Goal: Task Accomplishment & Management: Complete application form

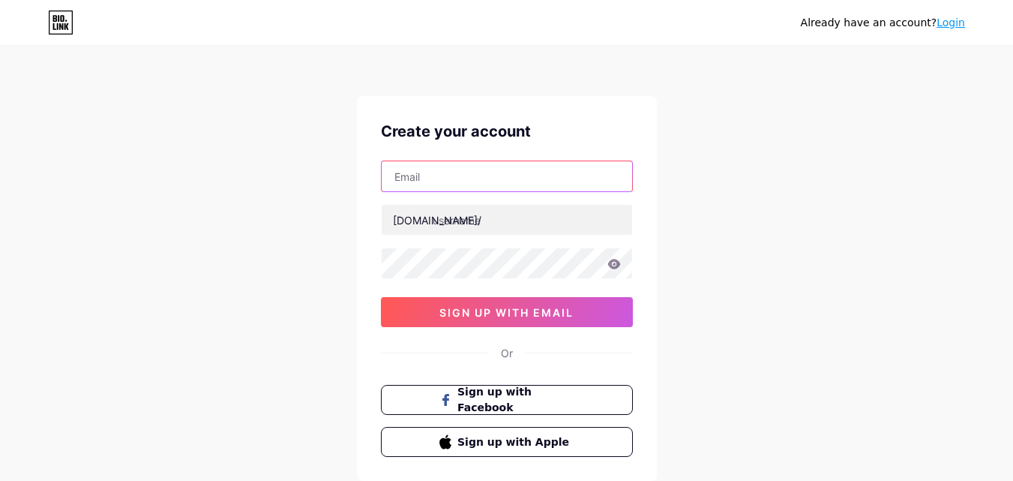
click at [440, 188] on input "text" at bounding box center [507, 176] width 250 height 30
type input "[EMAIL_ADDRESS][DOMAIN_NAME]"
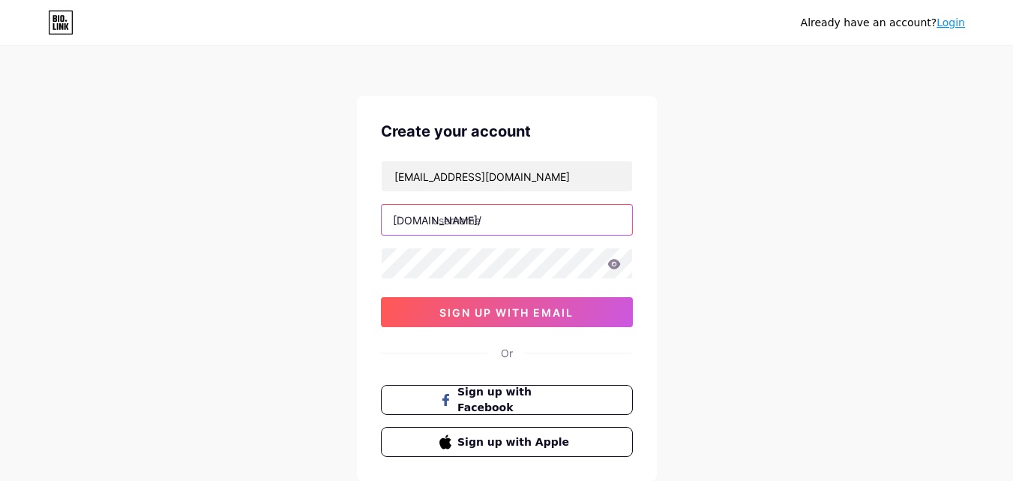
click at [487, 217] on input "text" at bounding box center [507, 220] width 250 height 30
click at [486, 229] on input "text" at bounding box center [507, 220] width 250 height 30
paste input "crosspointcontract"
type input "crosspointcontract"
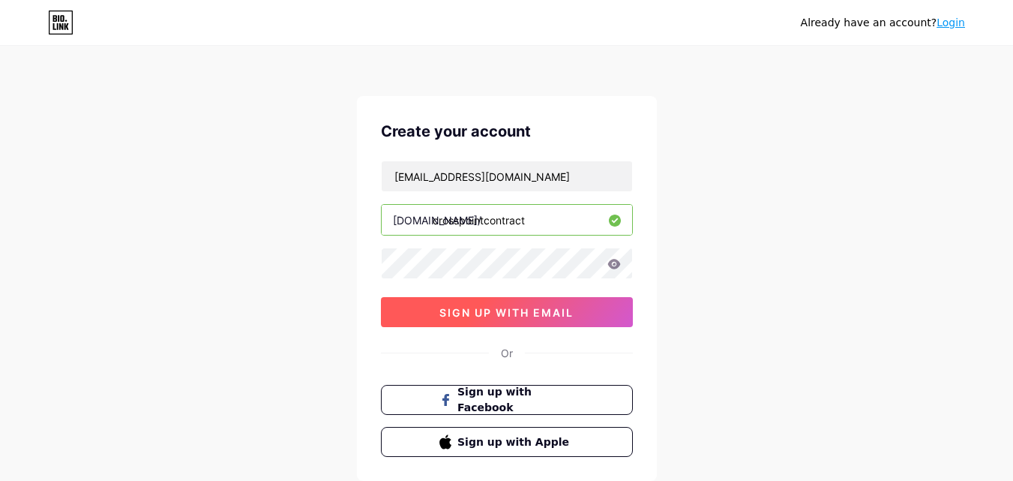
click at [437, 303] on button "sign up with email" at bounding box center [507, 312] width 252 height 30
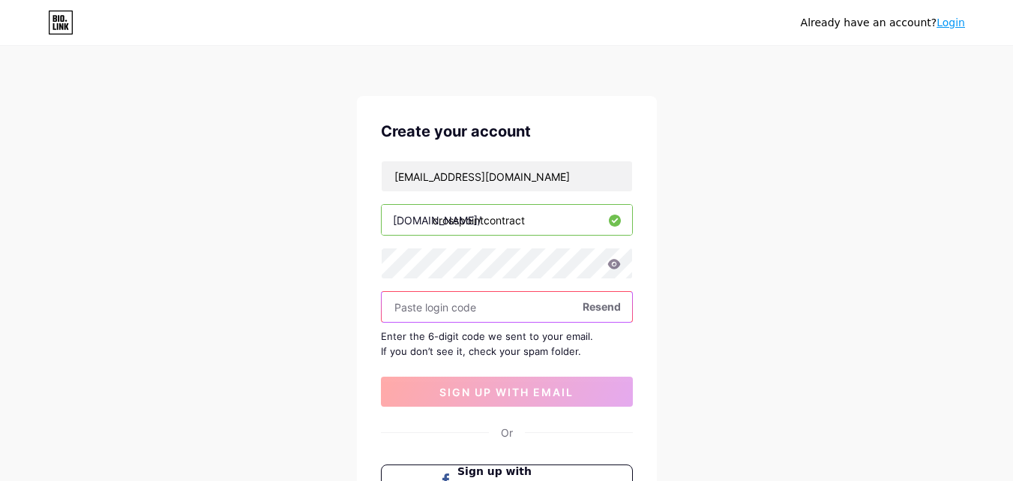
paste input "685982"
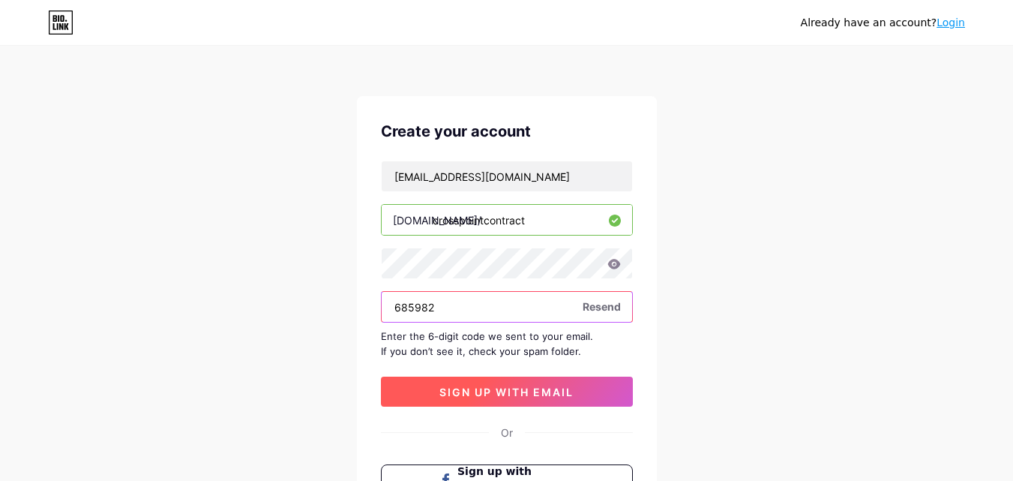
type input "685982"
click at [483, 391] on span "sign up with email" at bounding box center [506, 391] width 134 height 13
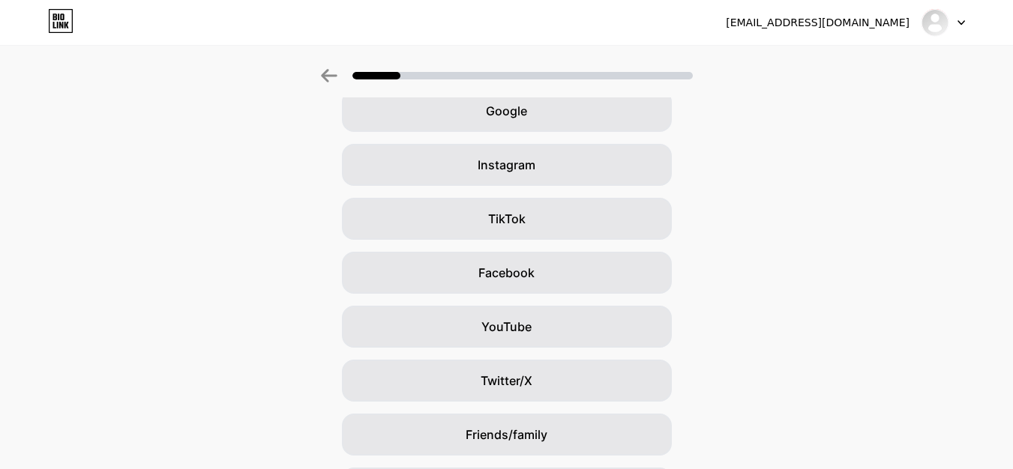
scroll to position [177, 0]
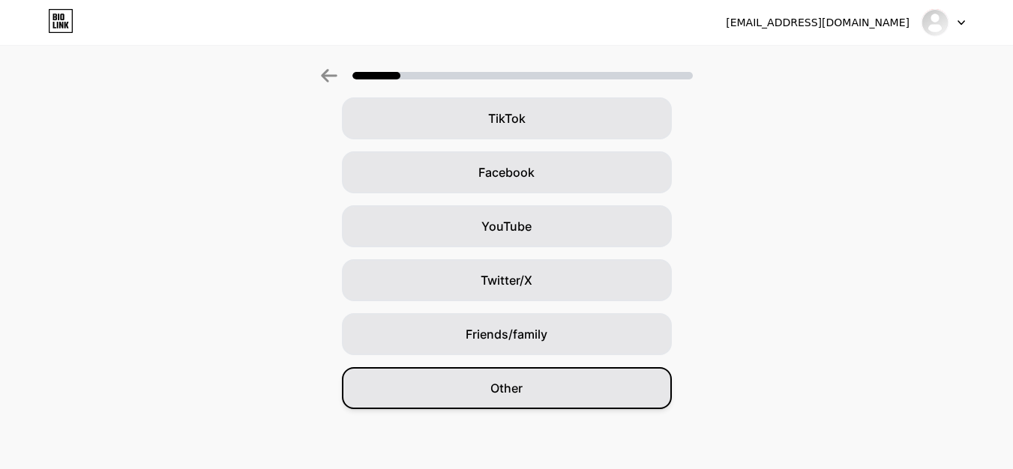
click at [565, 396] on div "Other" at bounding box center [507, 388] width 330 height 42
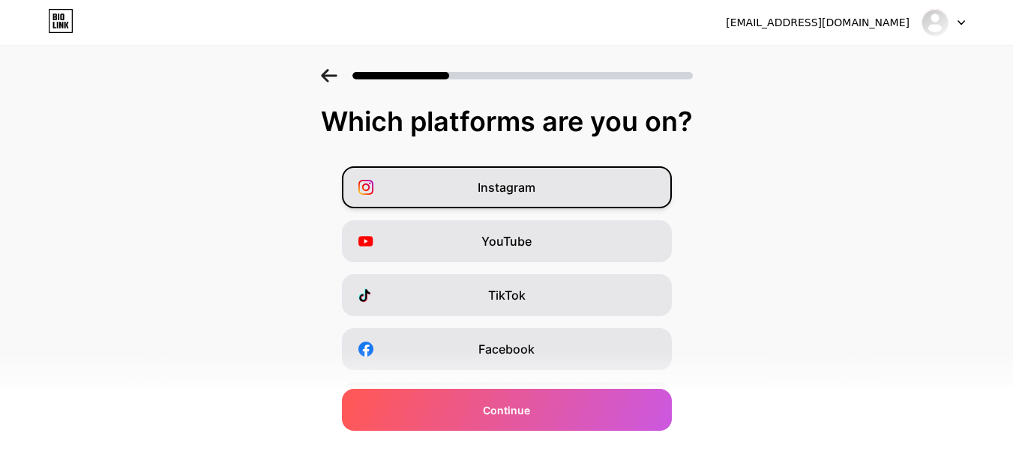
click at [555, 190] on div "Instagram" at bounding box center [507, 187] width 330 height 42
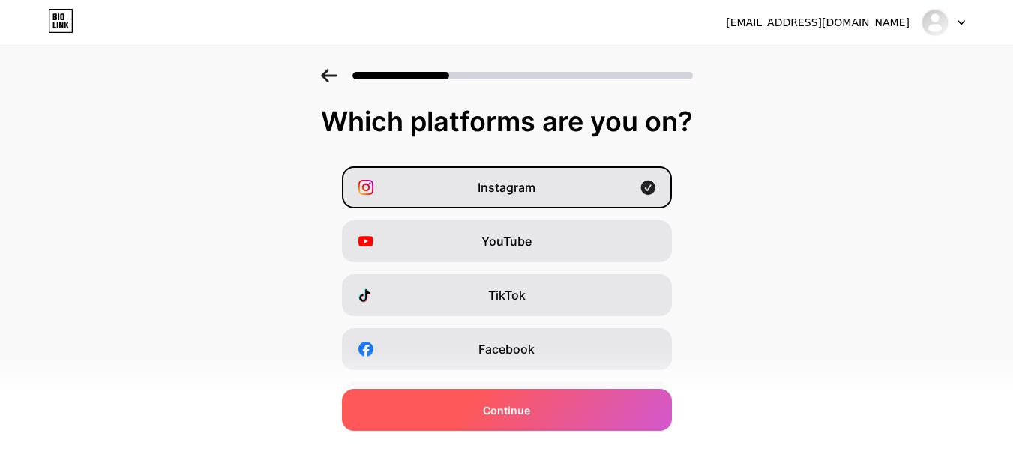
click at [548, 420] on div "Continue" at bounding box center [507, 410] width 330 height 42
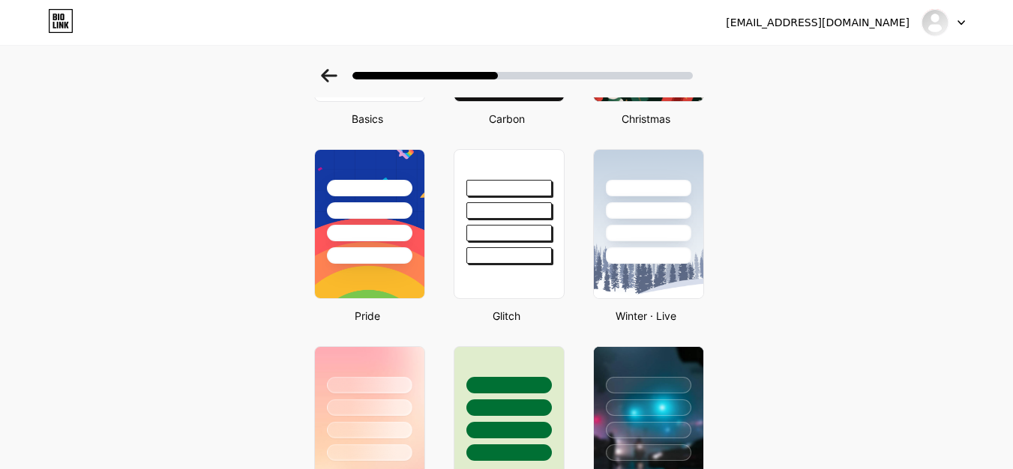
scroll to position [225, 0]
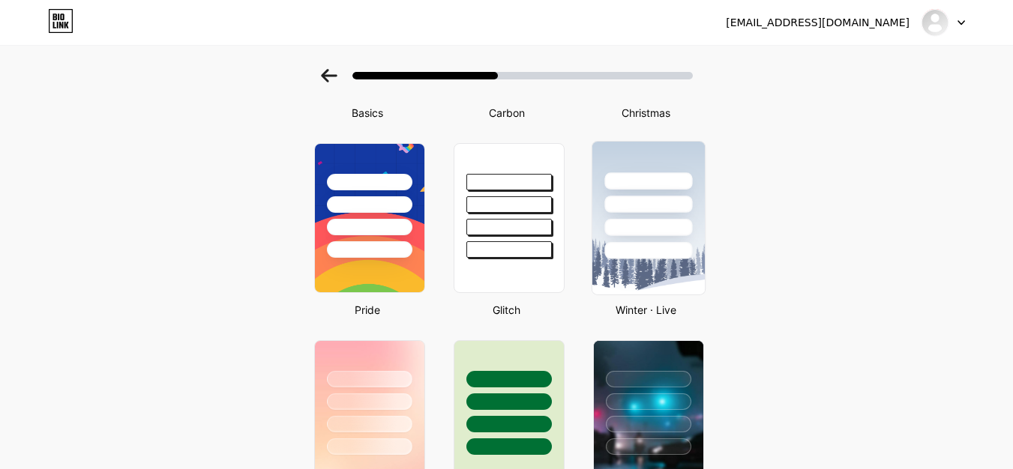
click at [640, 261] on img at bounding box center [648, 218] width 112 height 153
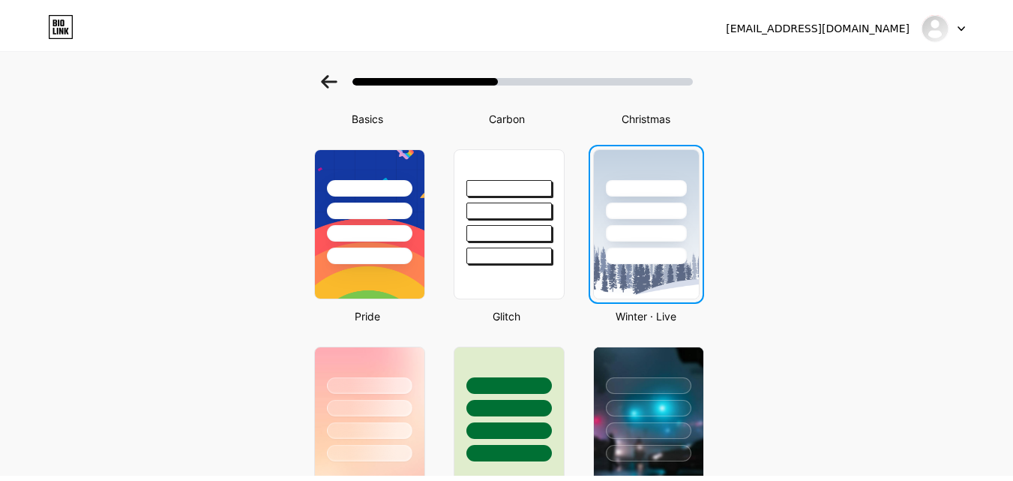
scroll to position [0, 0]
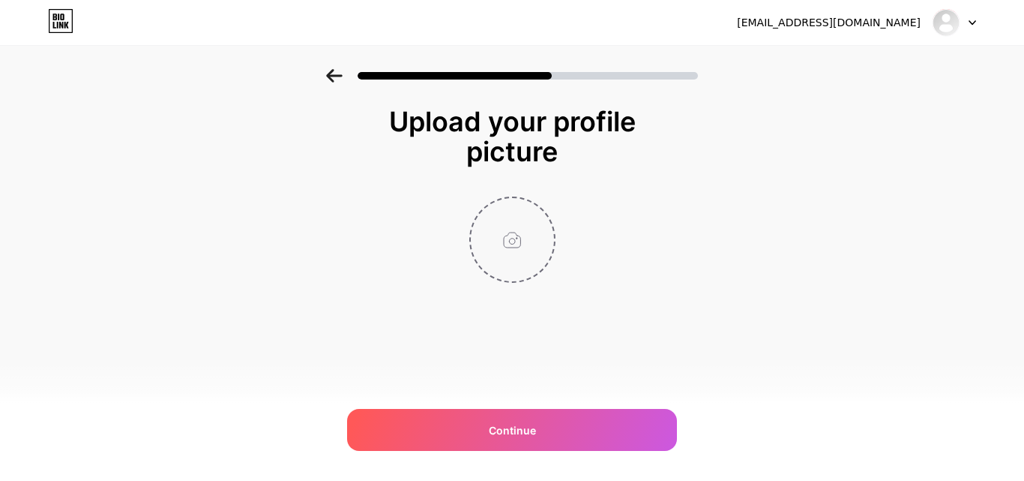
click at [519, 232] on input "file" at bounding box center [512, 239] width 83 height 83
type input "C:\fakepath\Cross Point Logo.png"
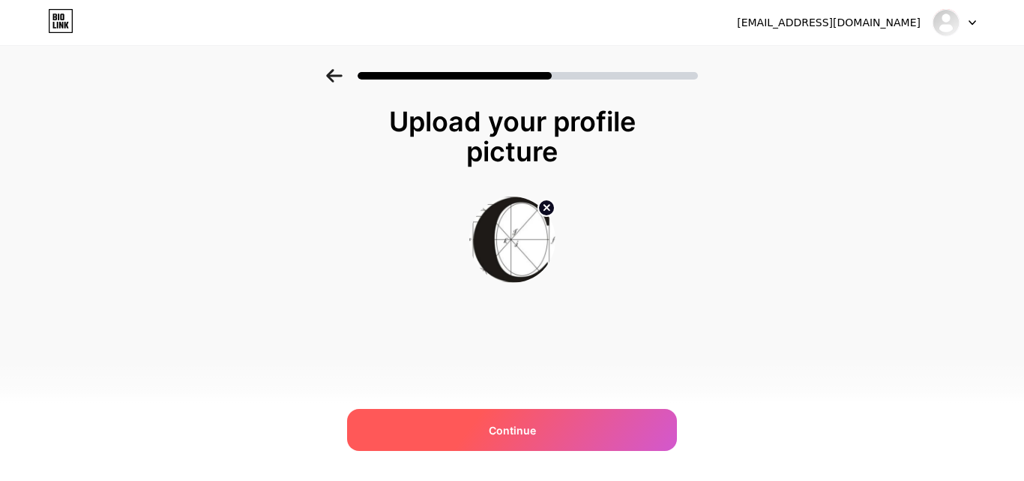
click at [495, 442] on div "Continue" at bounding box center [512, 430] width 330 height 42
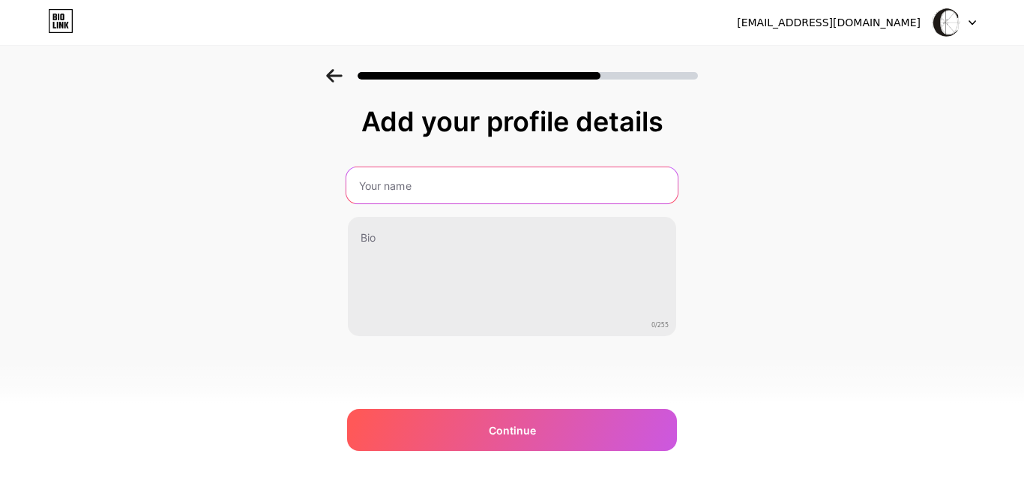
click at [411, 196] on input "text" at bounding box center [511, 185] width 331 height 36
type input "Cross Point Contracting"
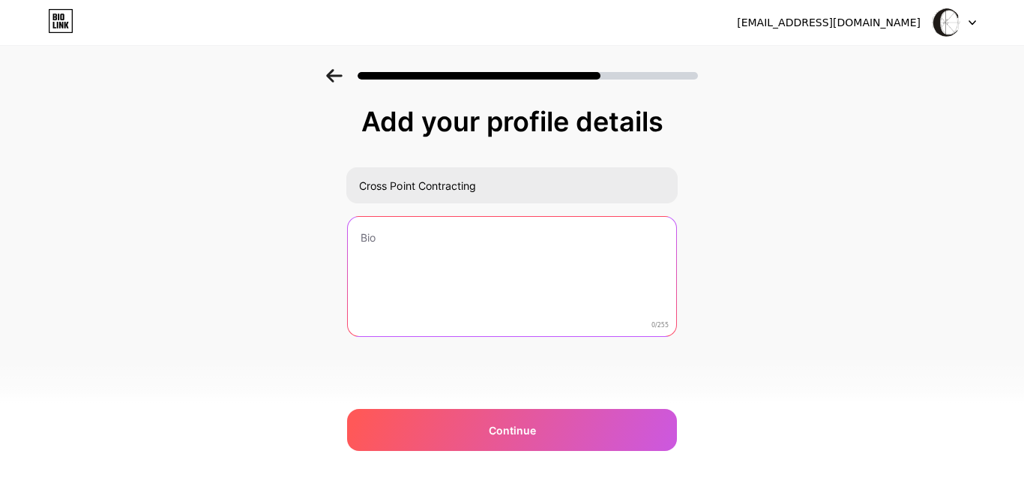
click at [432, 250] on textarea at bounding box center [512, 277] width 328 height 121
click at [537, 273] on textarea at bounding box center [511, 277] width 331 height 122
click at [453, 268] on textarea at bounding box center [511, 277] width 331 height 122
paste textarea "Crosspoint Contracting is a trusted Phoenix general contractor specializing in …"
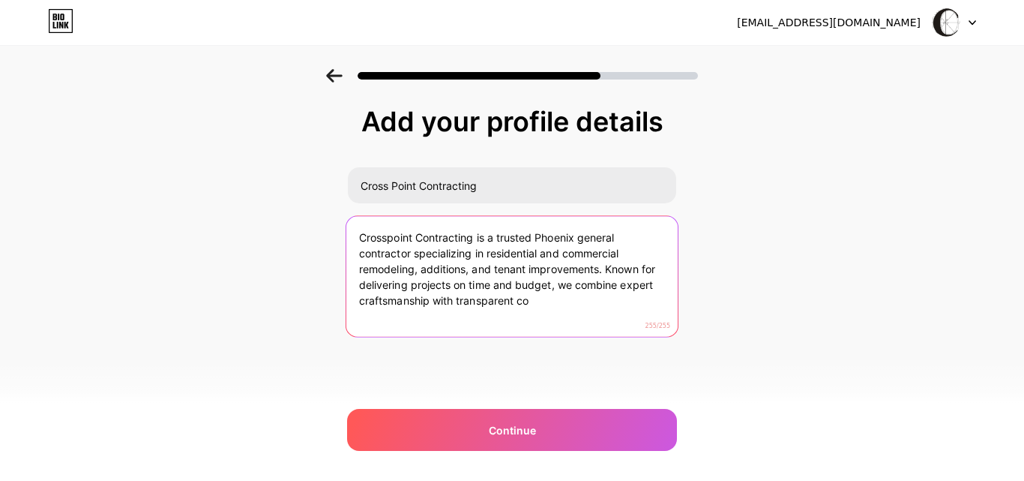
drag, startPoint x: 534, startPoint y: 301, endPoint x: 431, endPoint y: 305, distance: 102.8
click at [431, 305] on textarea "Crosspoint Contracting is a trusted Phoenix general contractor specializing in …" at bounding box center [511, 277] width 331 height 122
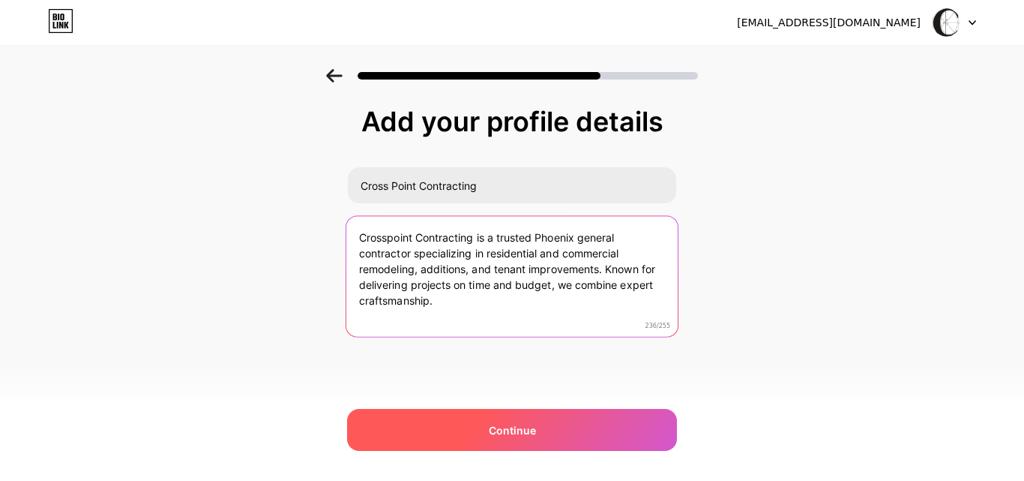
type textarea "Crosspoint Contracting is a trusted Phoenix general contractor specializing in …"
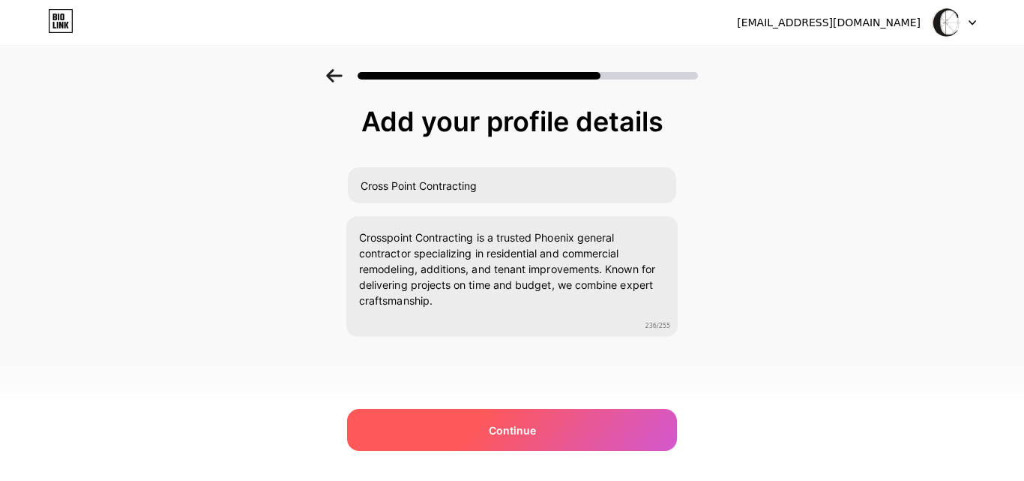
click at [553, 429] on div "Continue" at bounding box center [512, 430] width 330 height 42
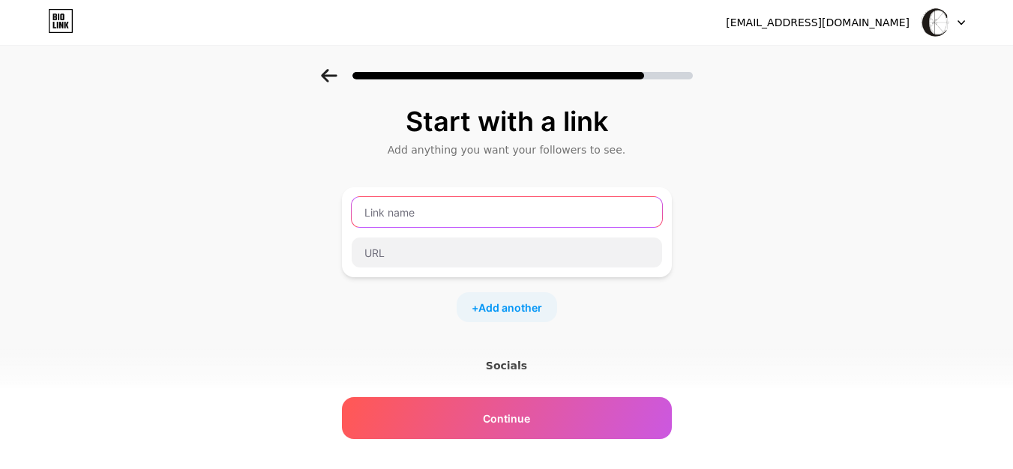
click at [447, 207] on input "text" at bounding box center [507, 212] width 310 height 30
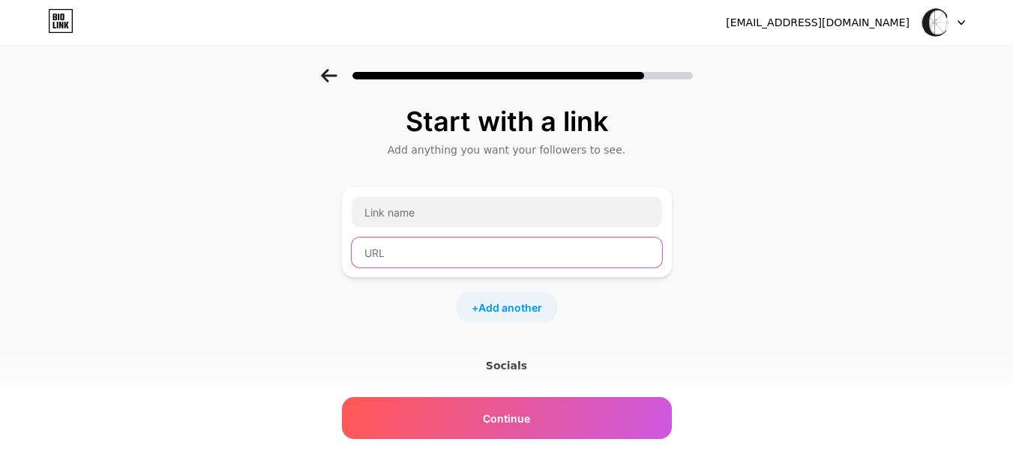
click at [400, 256] on input "text" at bounding box center [507, 253] width 310 height 30
paste input "[URL][DOMAIN_NAME]"
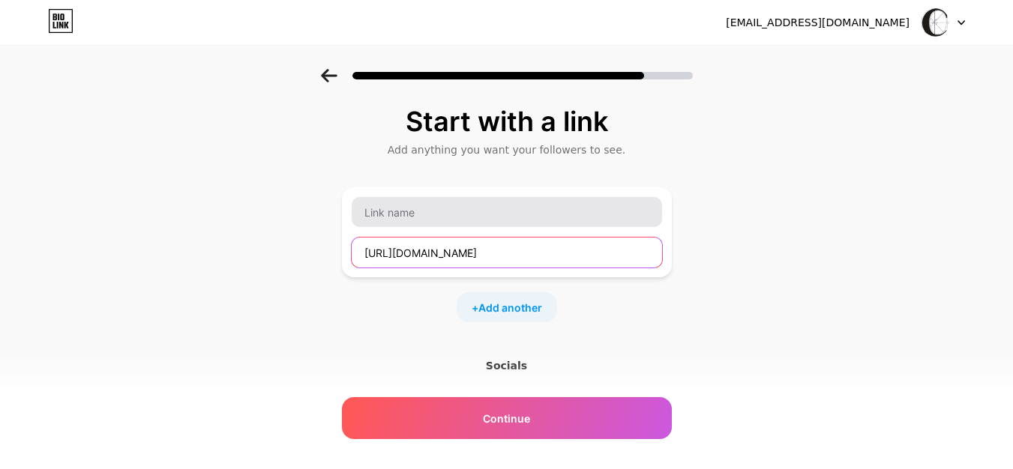
type input "[URL][DOMAIN_NAME]"
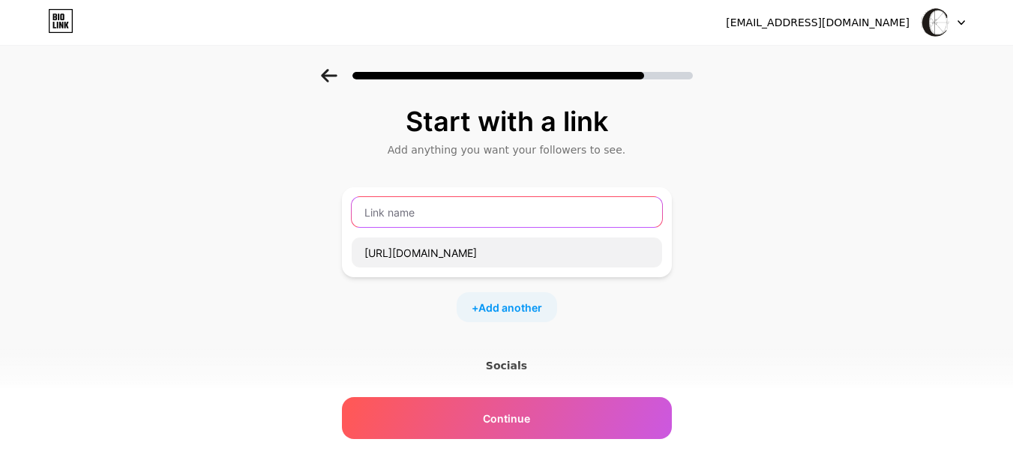
click at [436, 199] on input "text" at bounding box center [507, 212] width 310 height 30
type input "Website"
click at [516, 368] on div "Socials" at bounding box center [507, 365] width 330 height 15
click at [526, 313] on span "Add another" at bounding box center [510, 308] width 64 height 16
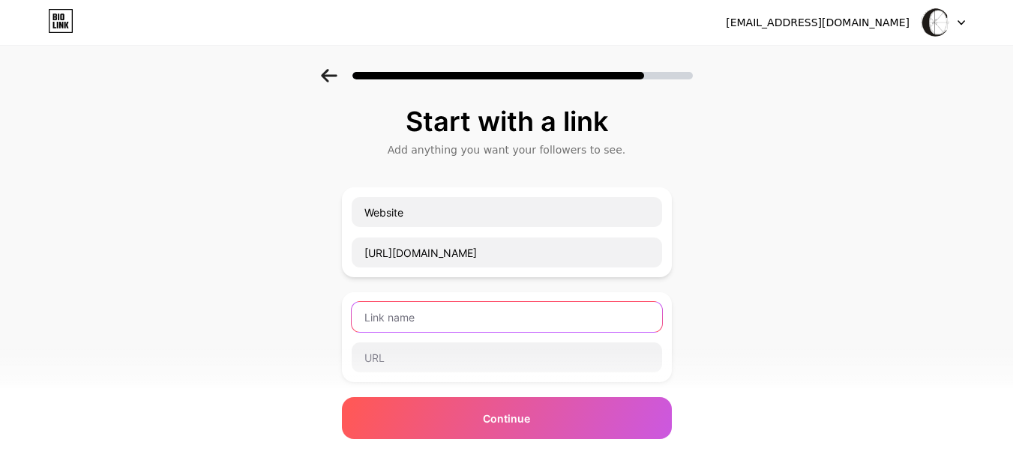
click at [447, 319] on input "text" at bounding box center [507, 317] width 310 height 30
type input "Instagram"
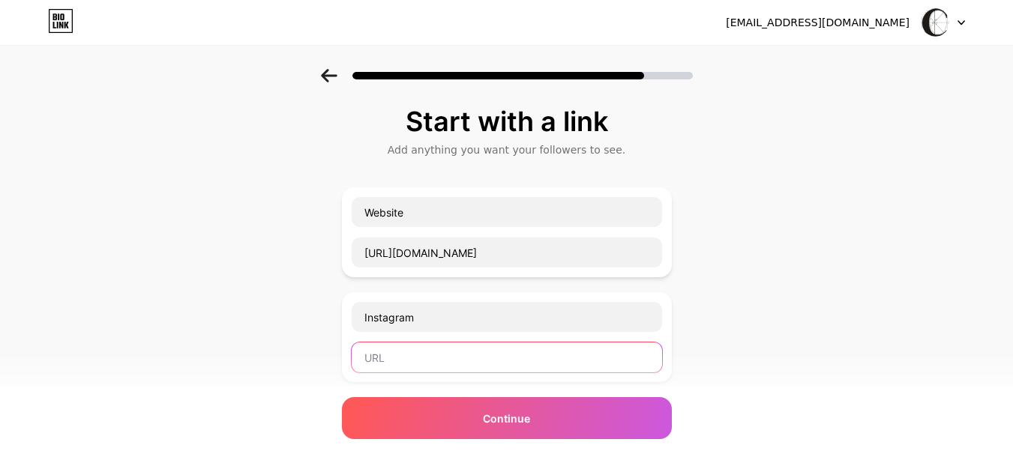
click at [439, 368] on input "text" at bounding box center [507, 358] width 310 height 30
paste input "[URL][DOMAIN_NAME]"
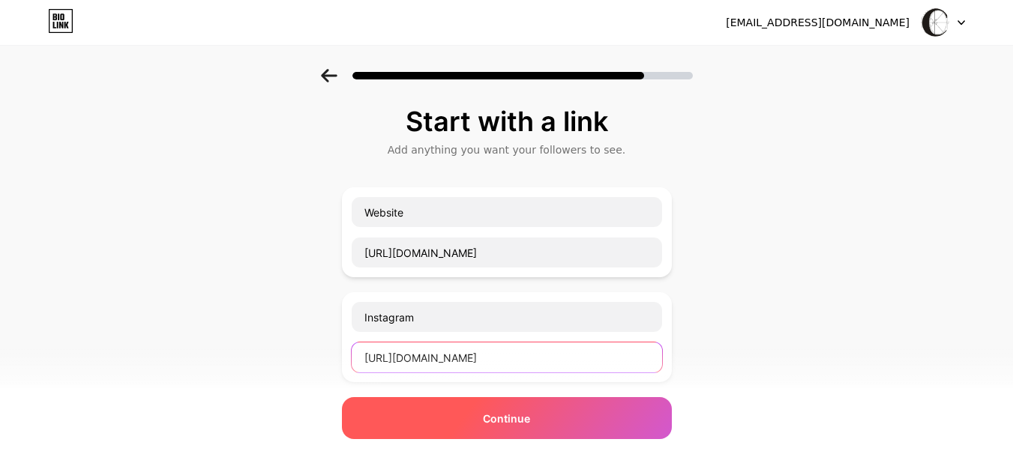
type input "[URL][DOMAIN_NAME]"
click at [497, 411] on span "Continue" at bounding box center [506, 419] width 47 height 16
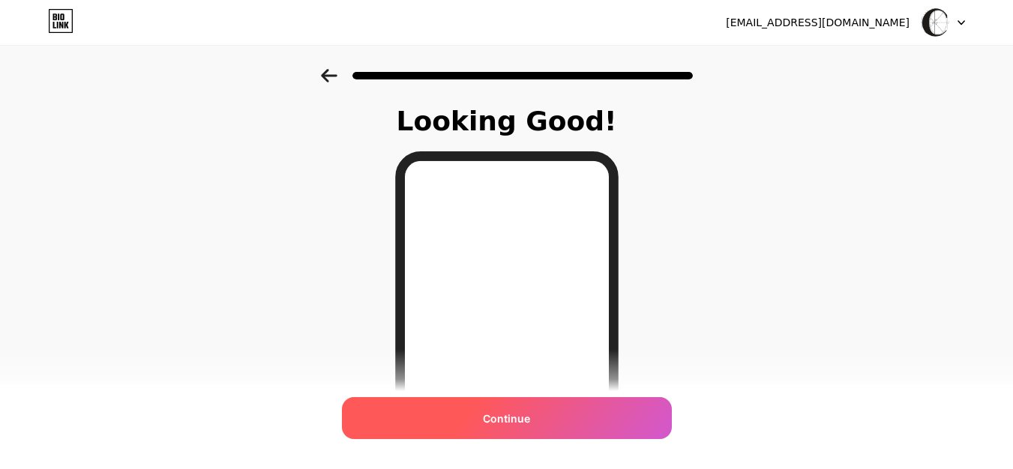
click at [502, 428] on div "Continue" at bounding box center [507, 418] width 330 height 42
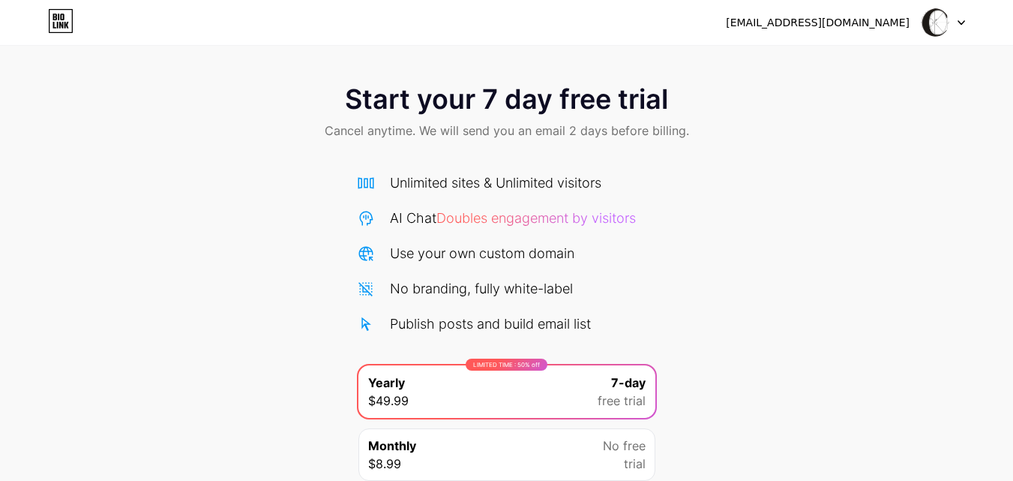
click at [928, 26] on img at bounding box center [935, 22] width 28 height 28
click at [830, 26] on div "[EMAIL_ADDRESS][DOMAIN_NAME]" at bounding box center [818, 23] width 184 height 16
click at [915, 23] on div "[EMAIL_ADDRESS][DOMAIN_NAME]" at bounding box center [845, 22] width 239 height 27
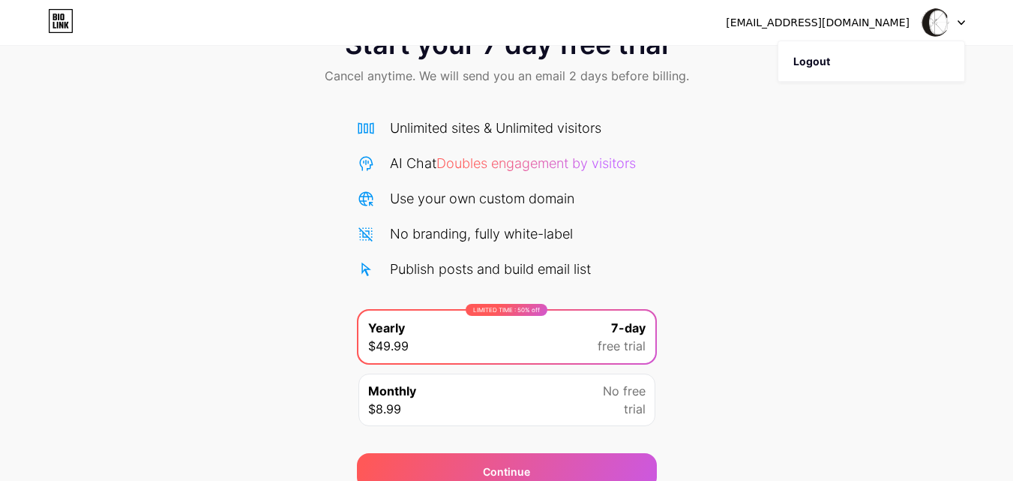
scroll to position [123, 0]
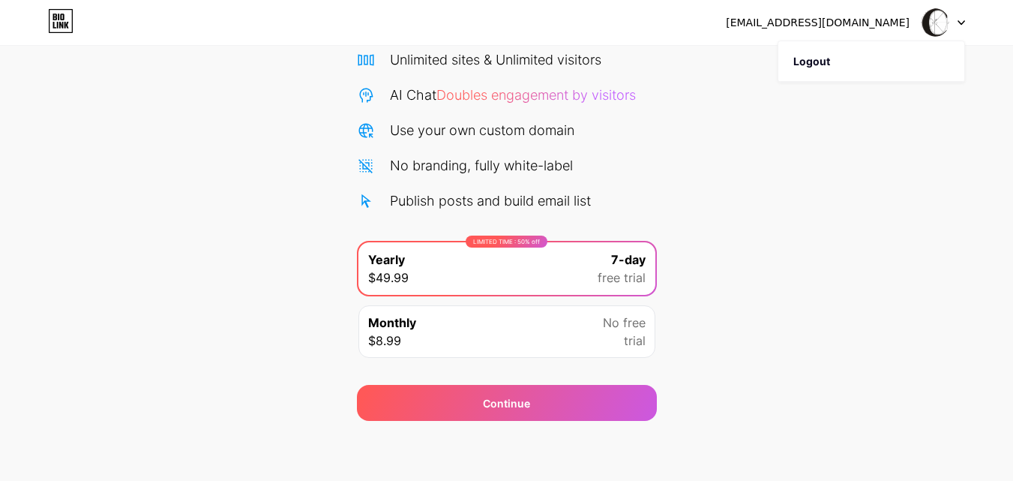
click at [505, 333] on div "Monthly $8.99 No free trial" at bounding box center [506, 331] width 297 height 52
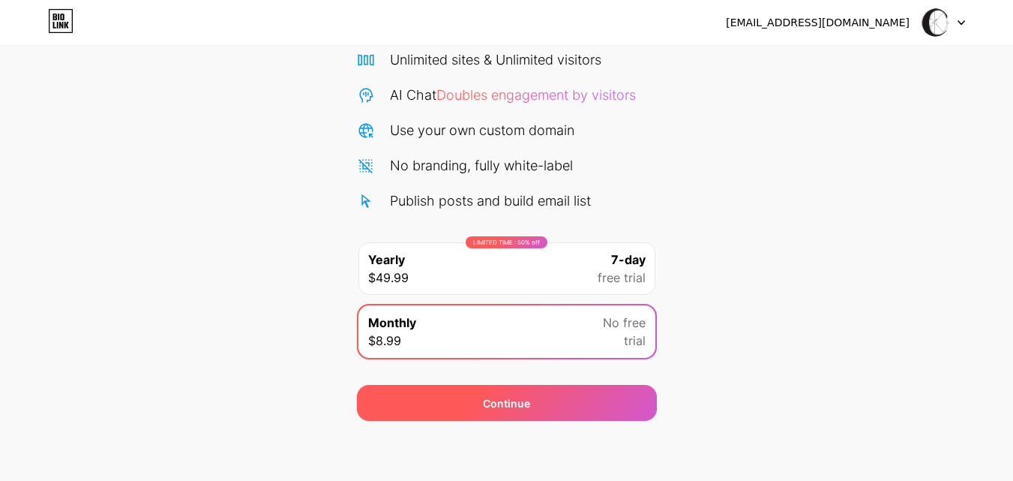
click at [503, 412] on div "Continue" at bounding box center [507, 403] width 300 height 36
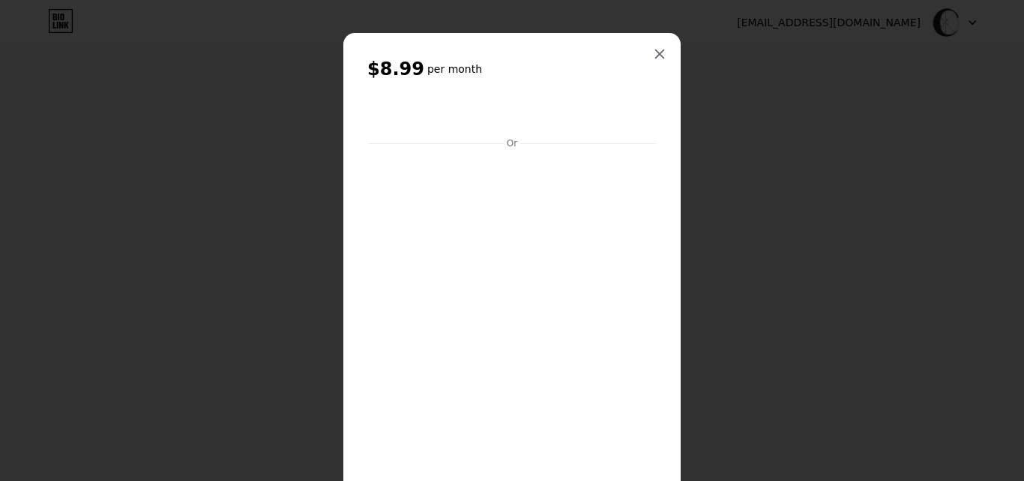
click at [659, 48] on icon at bounding box center [660, 54] width 12 height 12
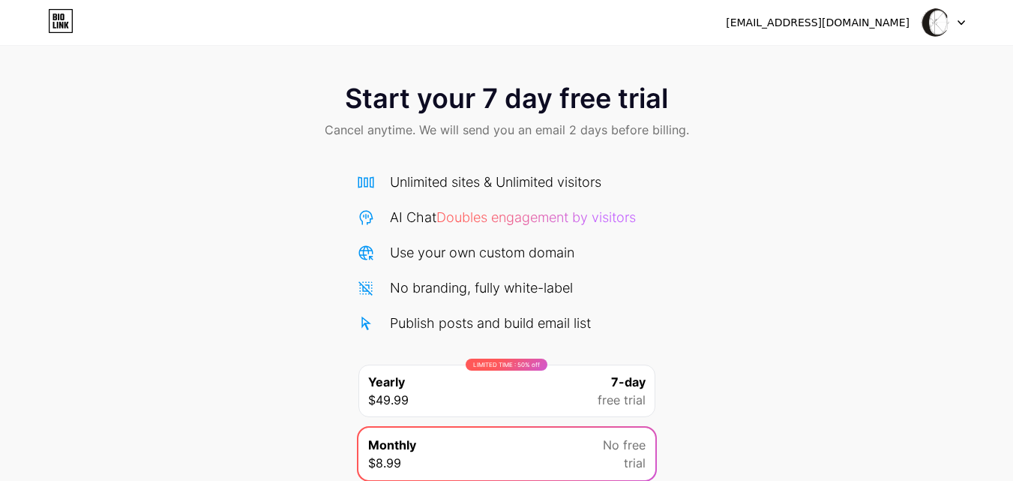
scroll to position [0, 0]
click at [63, 19] on icon at bounding box center [62, 16] width 4 height 7
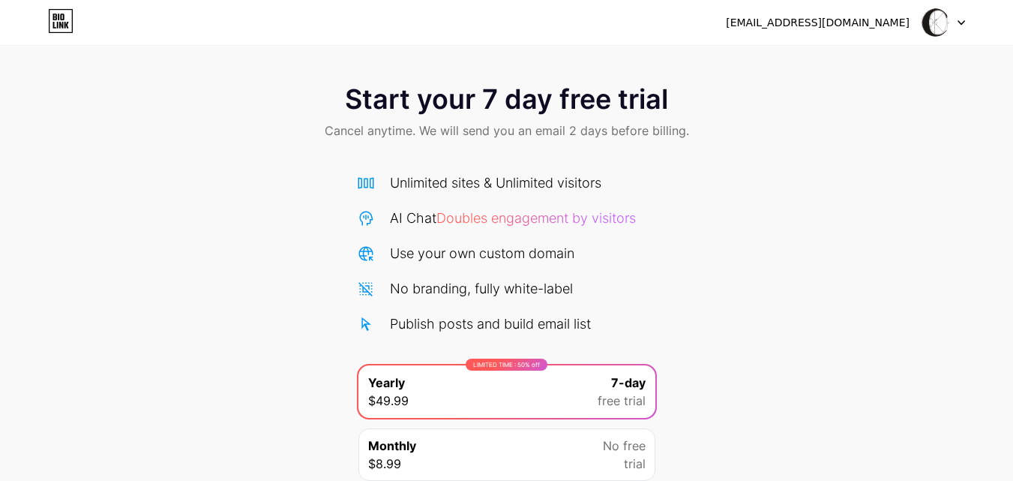
click at [504, 97] on span "Start your 7 day free trial" at bounding box center [506, 99] width 323 height 30
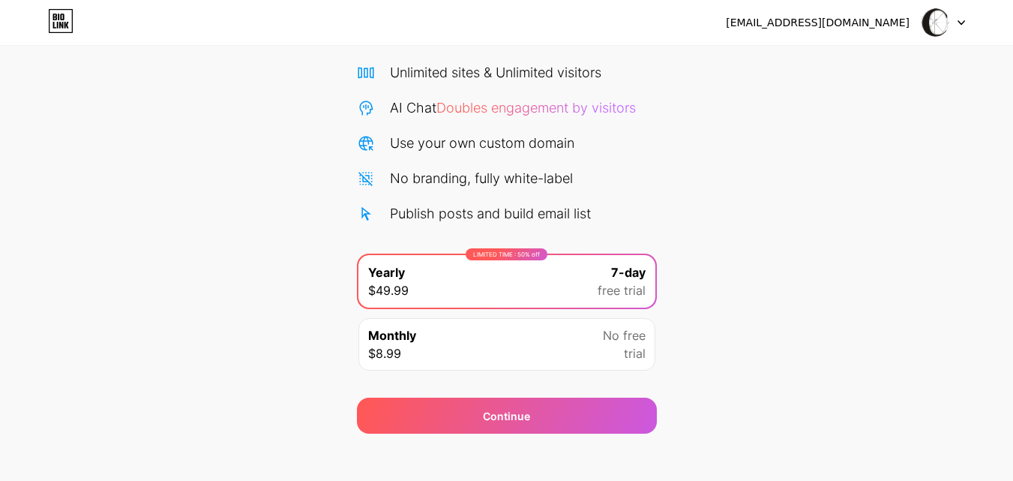
scroll to position [123, 0]
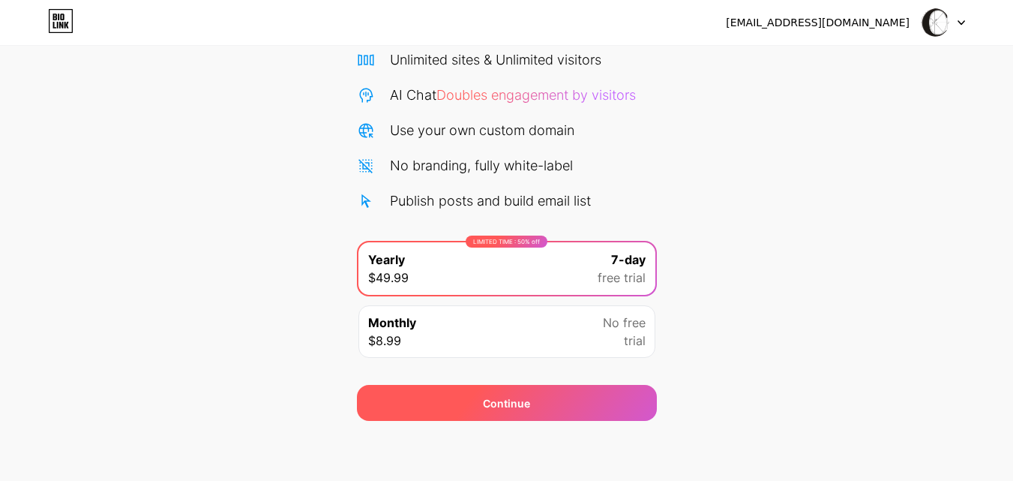
click at [548, 416] on div "Continue" at bounding box center [507, 403] width 300 height 36
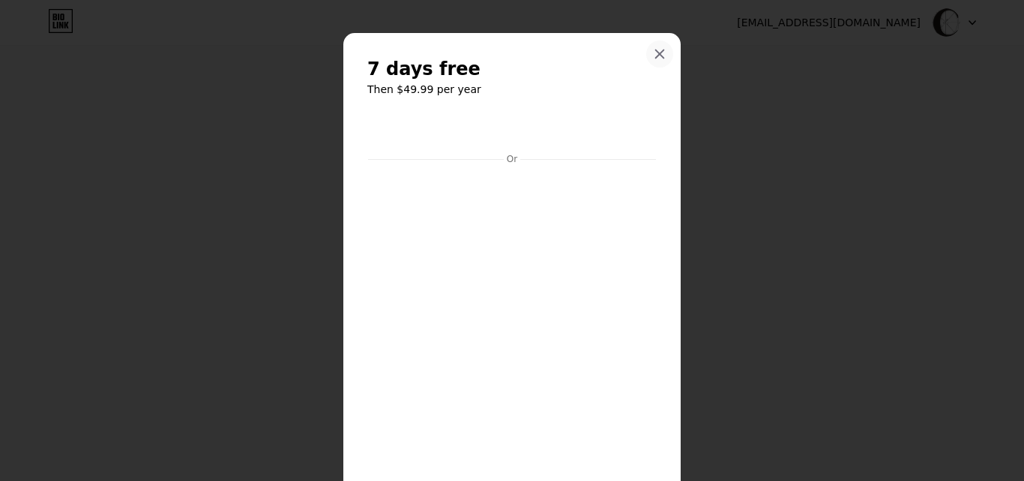
click at [658, 54] on icon at bounding box center [660, 54] width 12 height 12
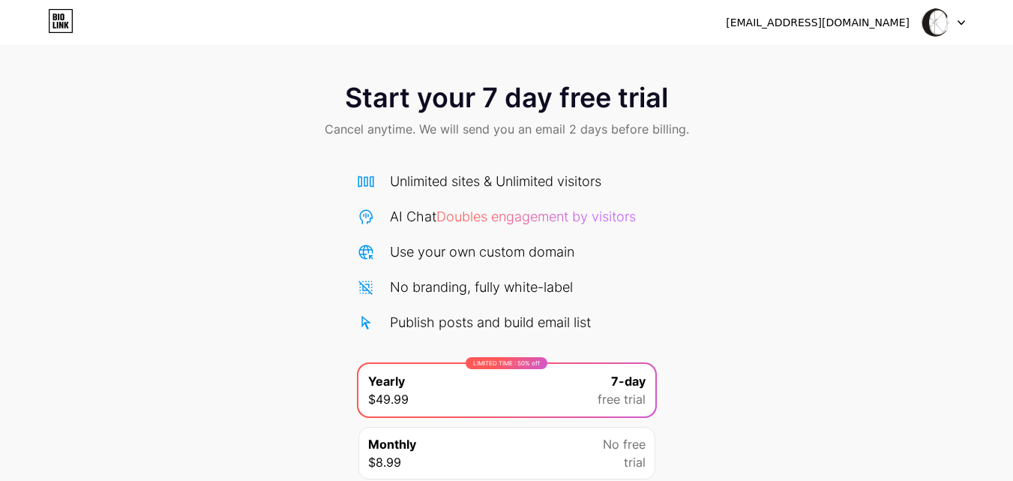
scroll to position [0, 0]
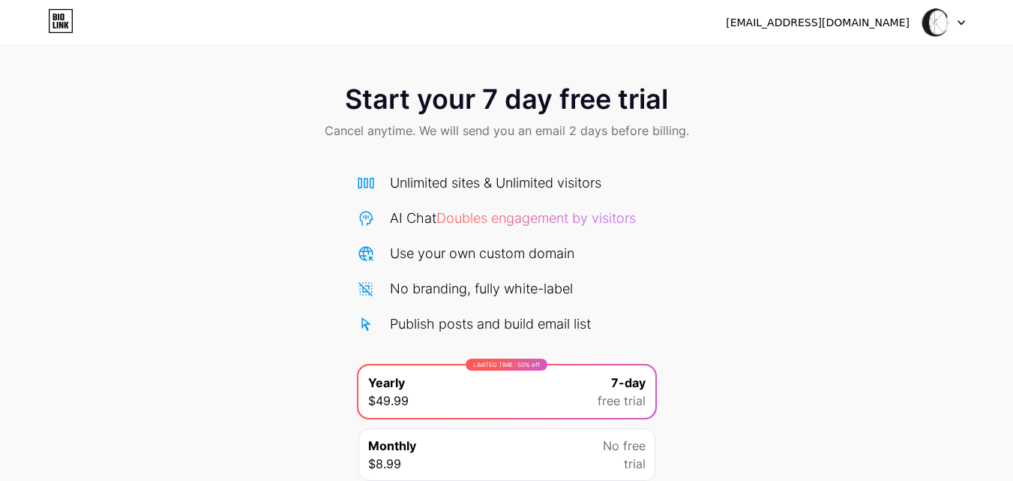
click at [938, 22] on img at bounding box center [935, 22] width 28 height 28
click at [808, 29] on div "[EMAIL_ADDRESS][DOMAIN_NAME]" at bounding box center [818, 23] width 184 height 16
click at [58, 25] on icon at bounding box center [60, 21] width 25 height 24
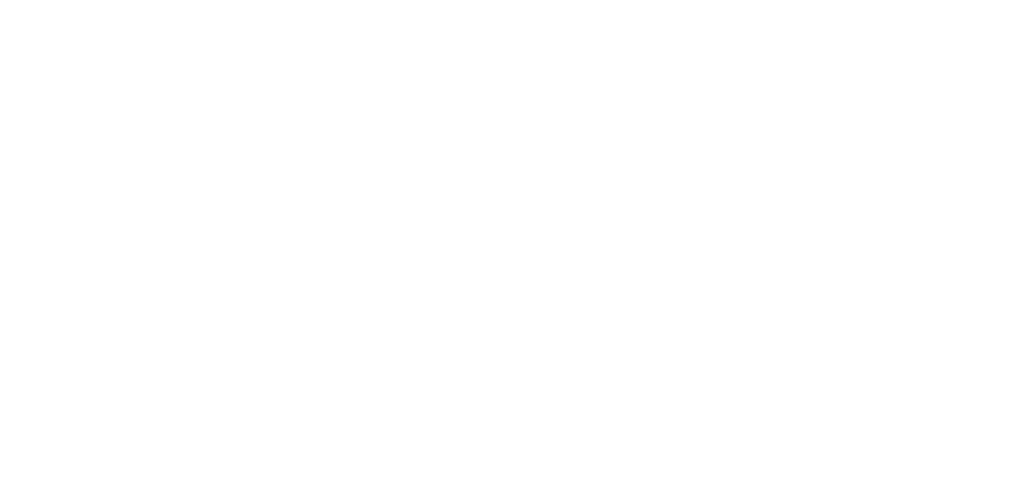
click at [58, 0] on html at bounding box center [512, 0] width 1024 height 0
